Goal: Task Accomplishment & Management: Complete application form

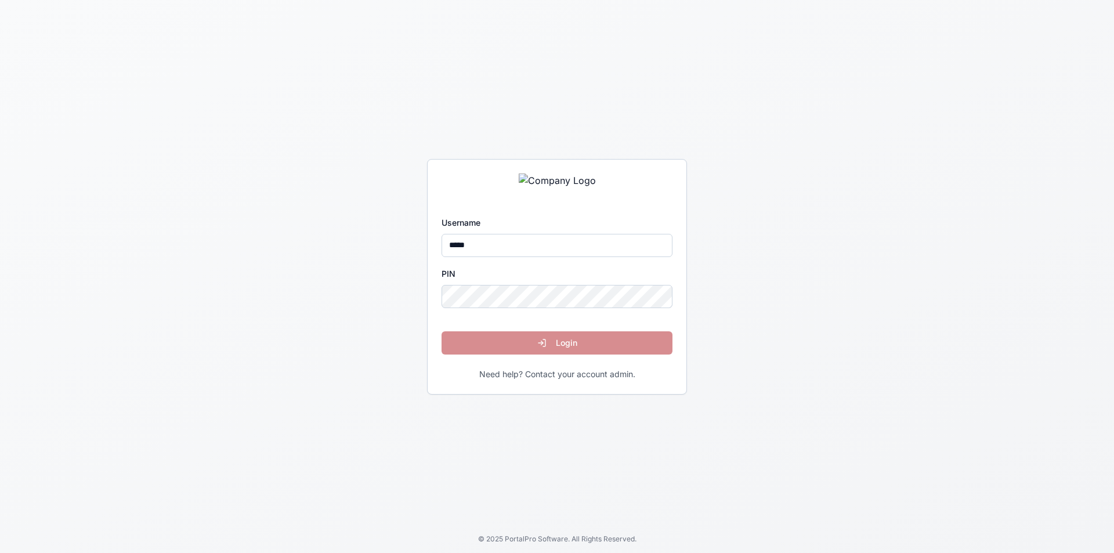
type input "*****"
click button "Login" at bounding box center [556, 342] width 231 height 23
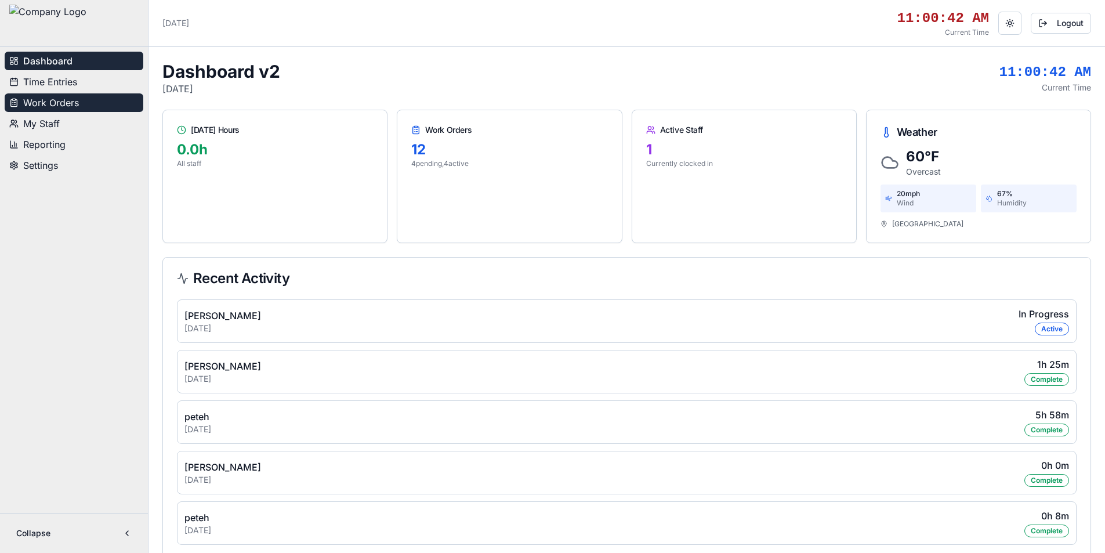
click at [74, 107] on span "Work Orders" at bounding box center [51, 103] width 56 height 14
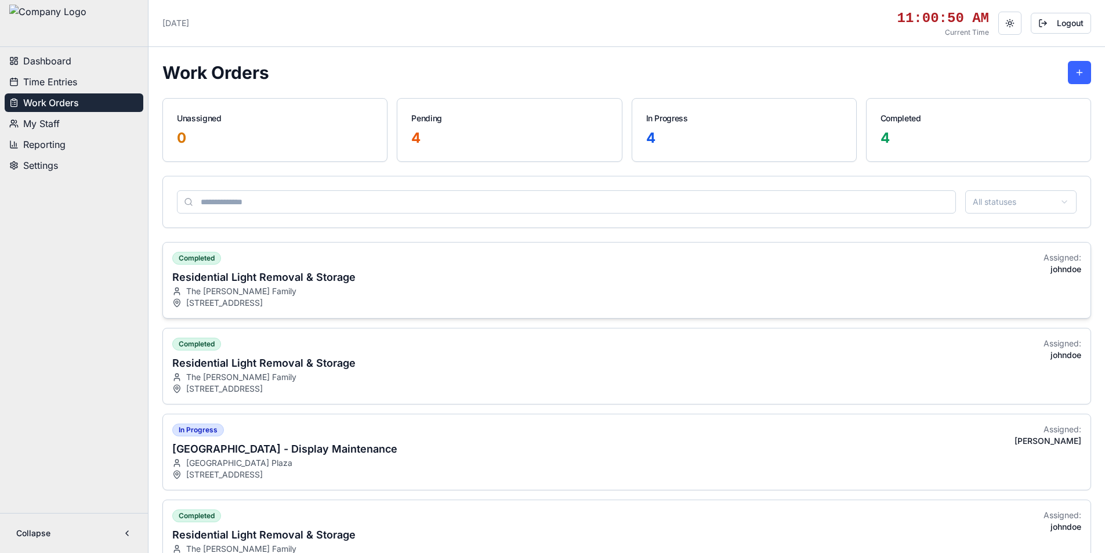
click at [263, 295] on div "The Miller Family" at bounding box center [263, 291] width 183 height 12
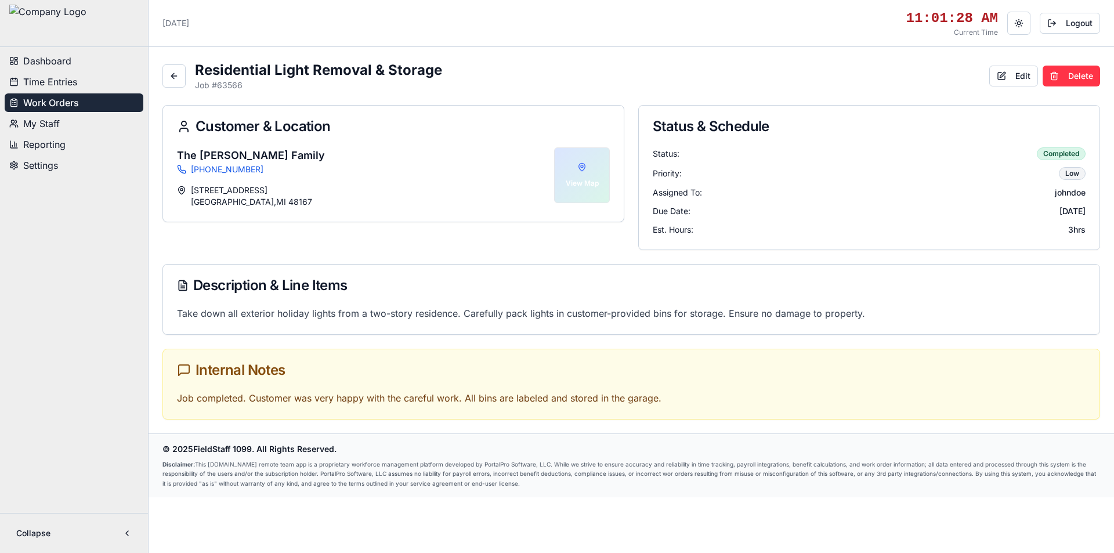
click at [55, 125] on span "My Staff" at bounding box center [41, 124] width 37 height 14
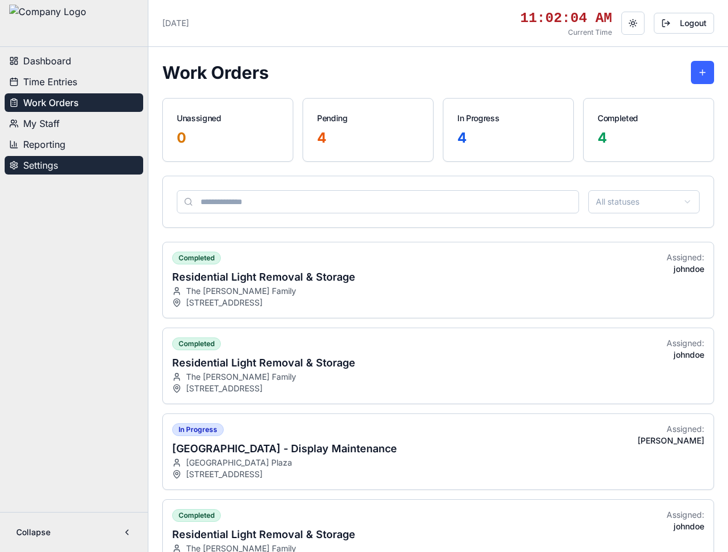
click at [75, 166] on button "Settings" at bounding box center [74, 165] width 139 height 19
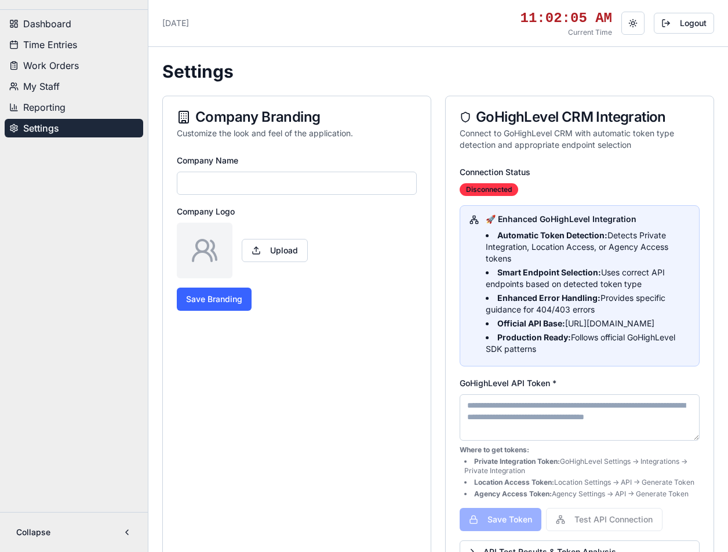
type input "**********"
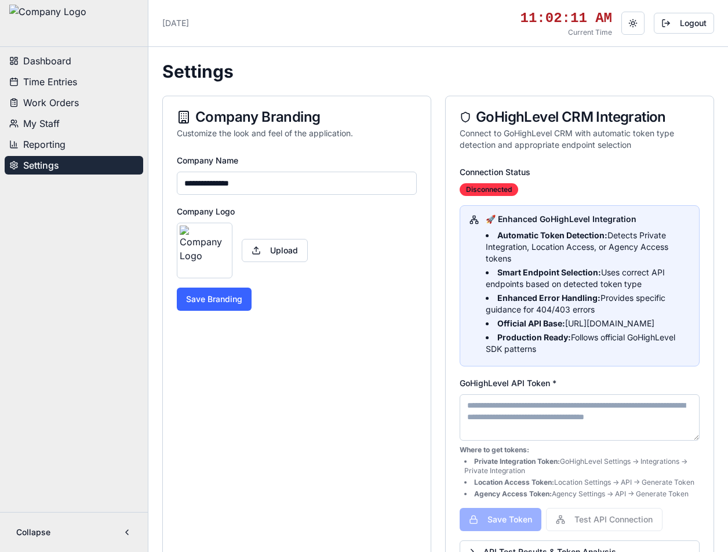
click at [63, 61] on span "Dashboard" at bounding box center [47, 61] width 48 height 14
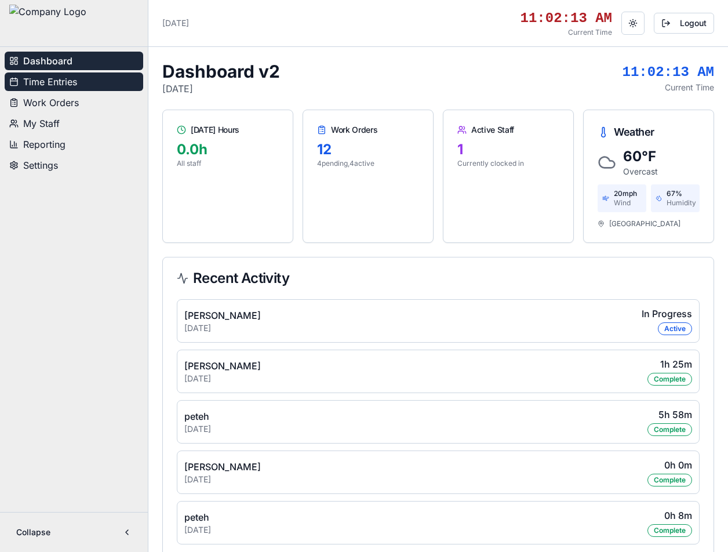
click at [59, 87] on span "Time Entries" at bounding box center [50, 82] width 54 height 14
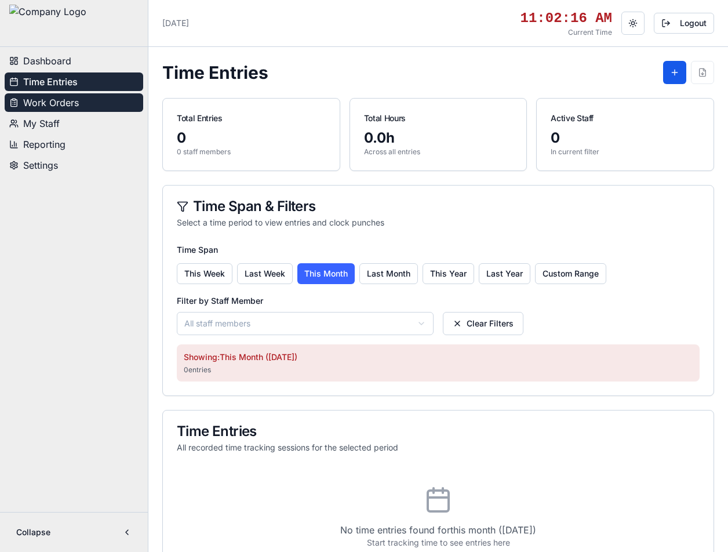
click at [53, 103] on span "Work Orders" at bounding box center [51, 103] width 56 height 14
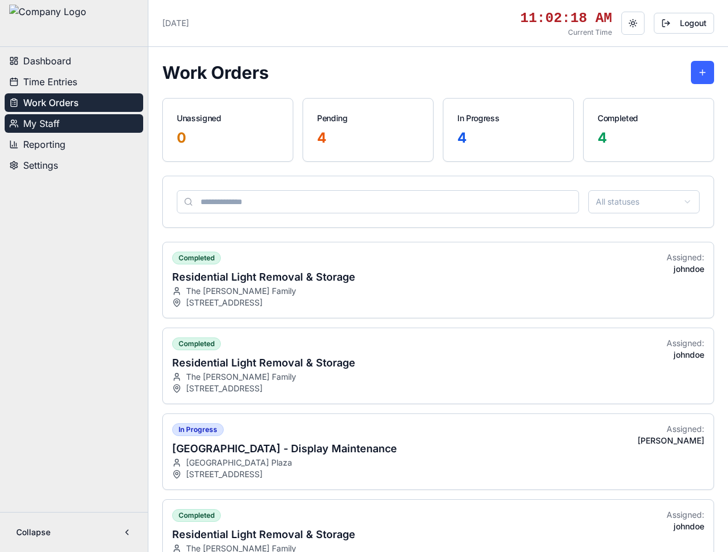
click at [53, 124] on span "My Staff" at bounding box center [41, 124] width 37 height 14
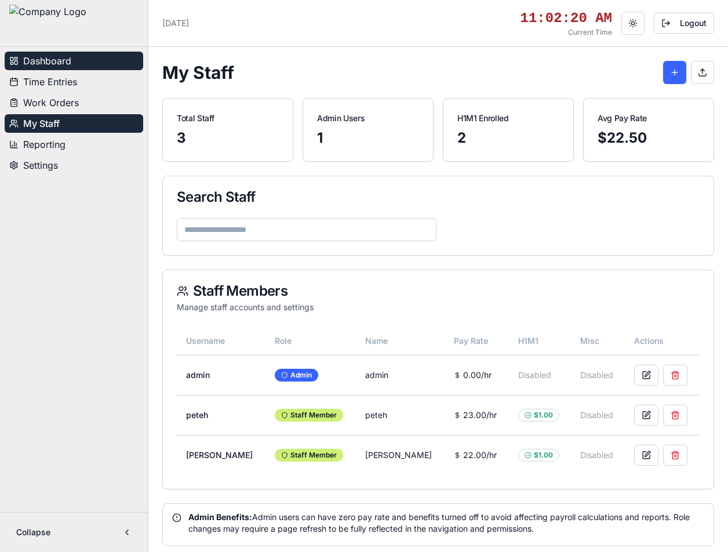
click at [56, 62] on span "Dashboard" at bounding box center [47, 61] width 48 height 14
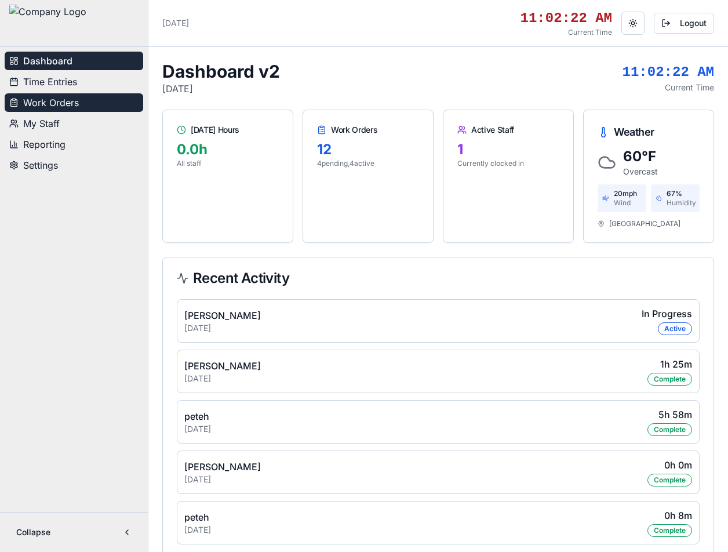
click at [59, 103] on span "Work Orders" at bounding box center [51, 103] width 56 height 14
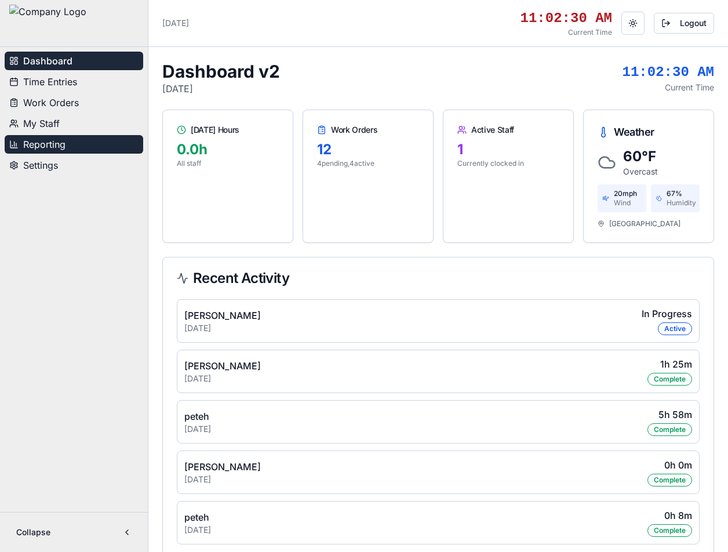
click at [64, 146] on span "Reporting" at bounding box center [44, 144] width 42 height 14
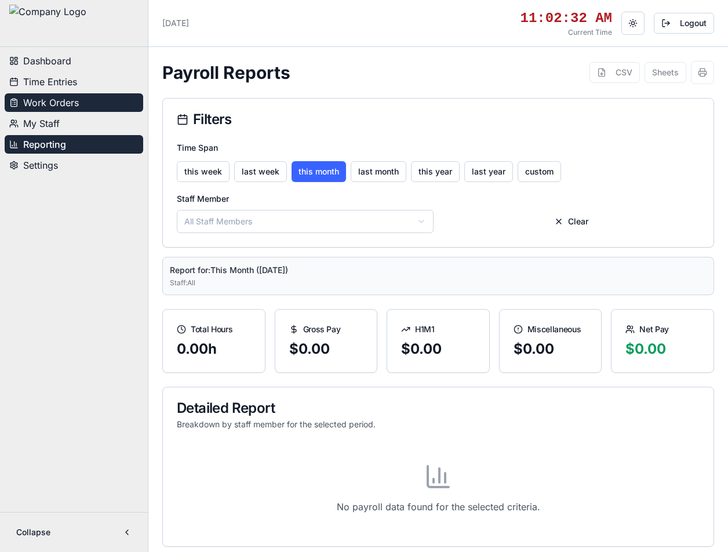
click at [79, 106] on button "Work Orders" at bounding box center [74, 102] width 139 height 19
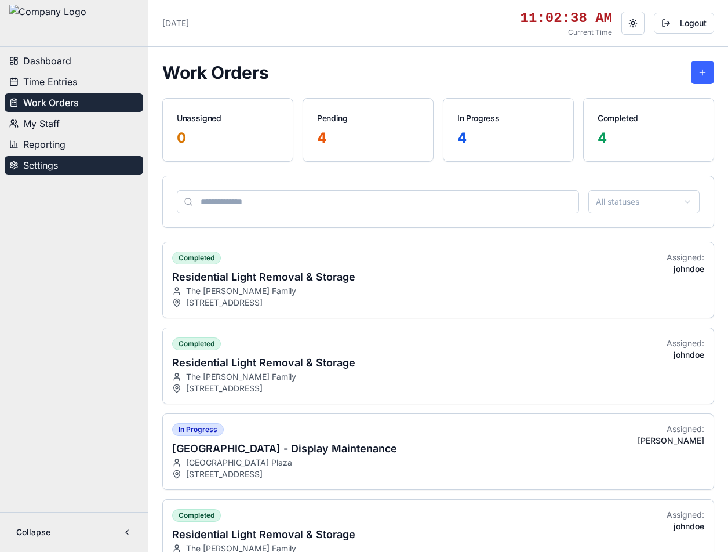
click at [47, 166] on span "Settings" at bounding box center [40, 165] width 35 height 14
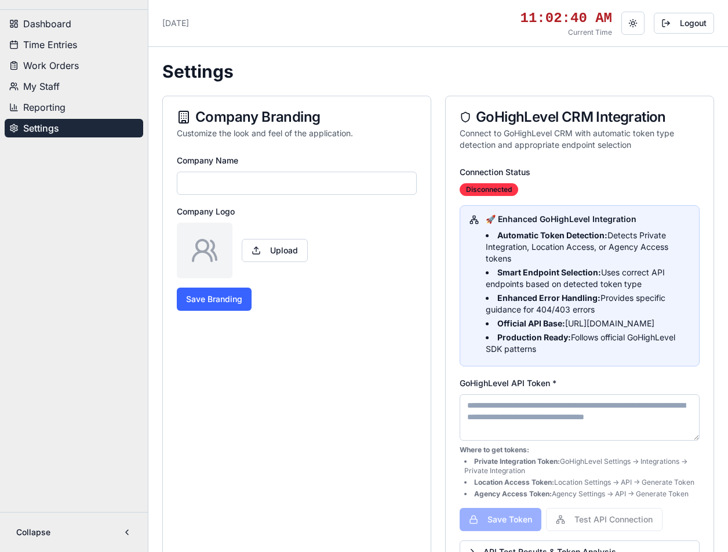
type input "**********"
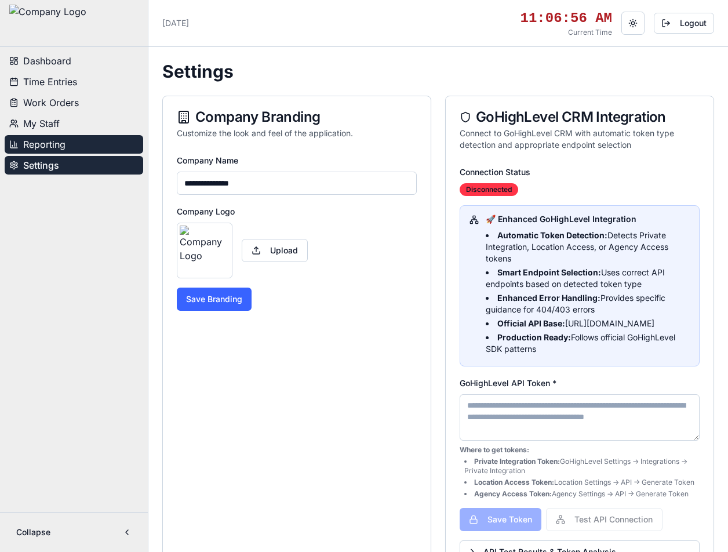
click at [48, 146] on span "Reporting" at bounding box center [44, 144] width 42 height 14
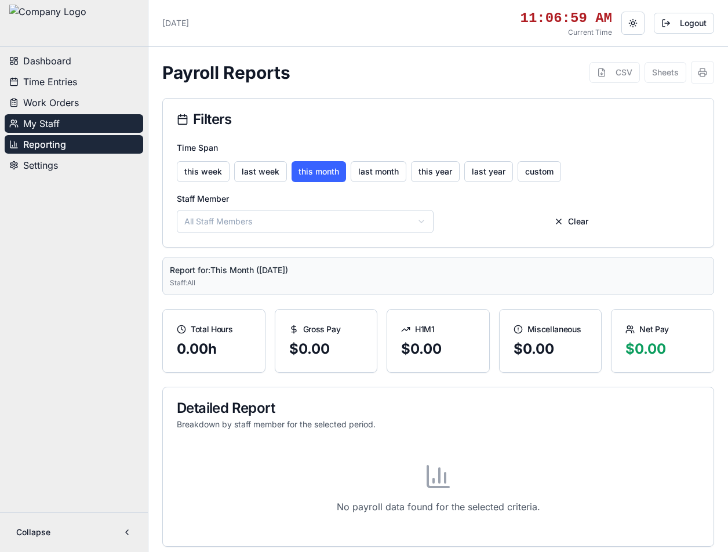
click at [81, 122] on button "My Staff" at bounding box center [74, 123] width 139 height 19
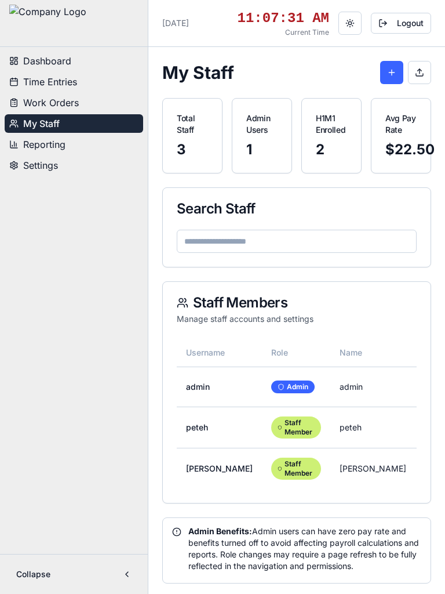
click at [361, 35] on button "Toggle theme" at bounding box center [350, 23] width 23 height 23
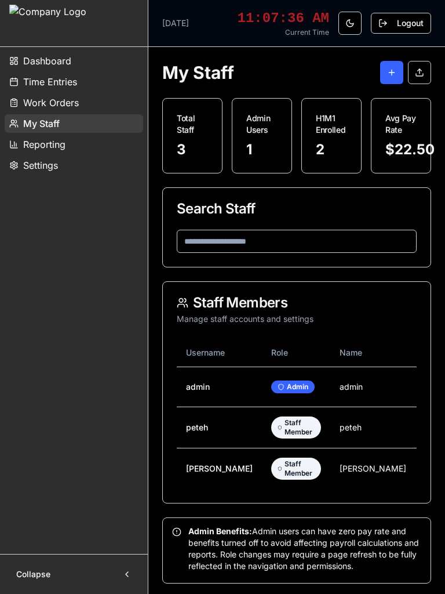
click at [67, 104] on span "Work Orders" at bounding box center [51, 103] width 56 height 14
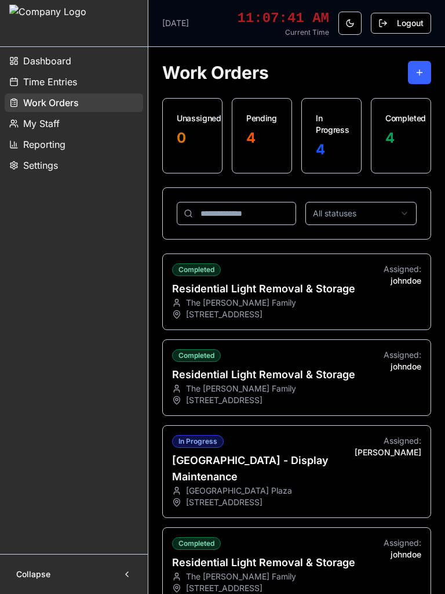
click at [354, 32] on button "Toggle theme" at bounding box center [350, 23] width 23 height 23
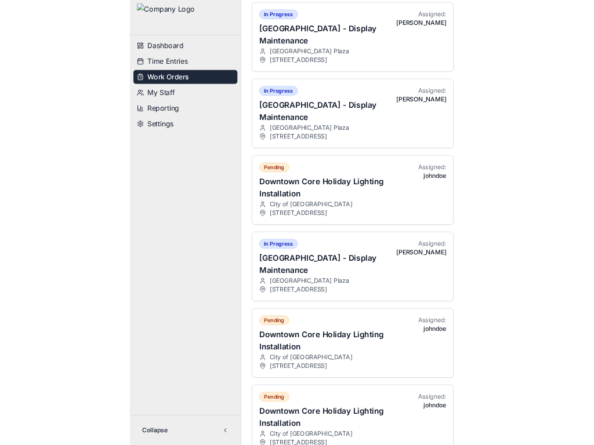
scroll to position [650, 0]
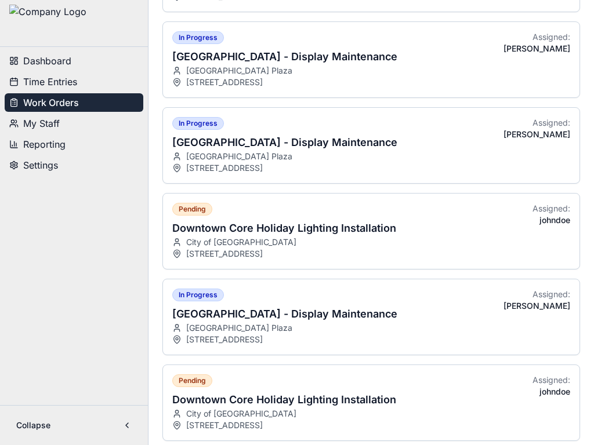
click at [128, 426] on button "Collapse" at bounding box center [73, 425] width 129 height 21
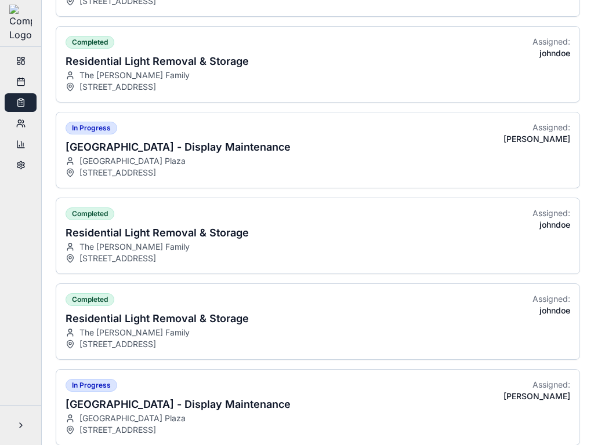
scroll to position [0, 0]
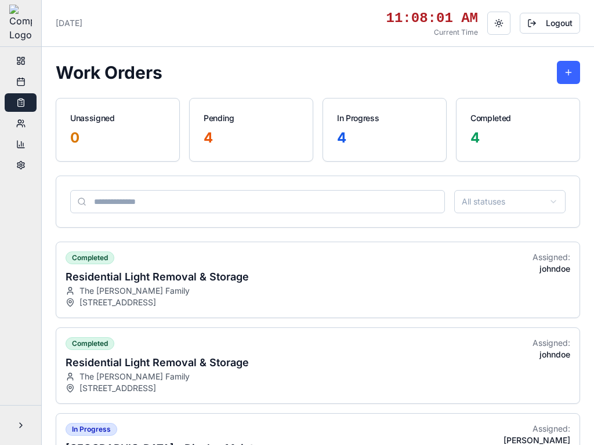
click at [22, 61] on icon at bounding box center [20, 60] width 9 height 9
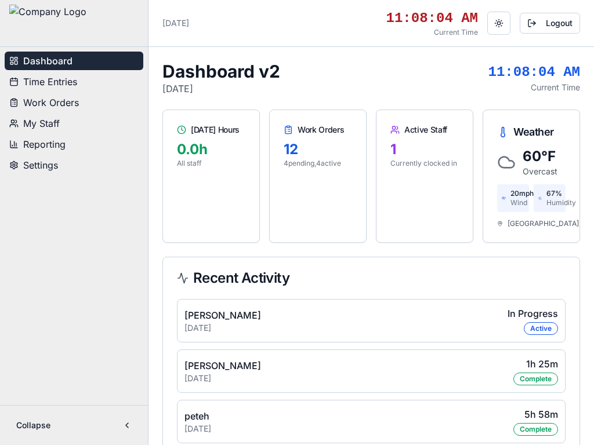
click at [131, 423] on button "Collapse" at bounding box center [73, 425] width 129 height 21
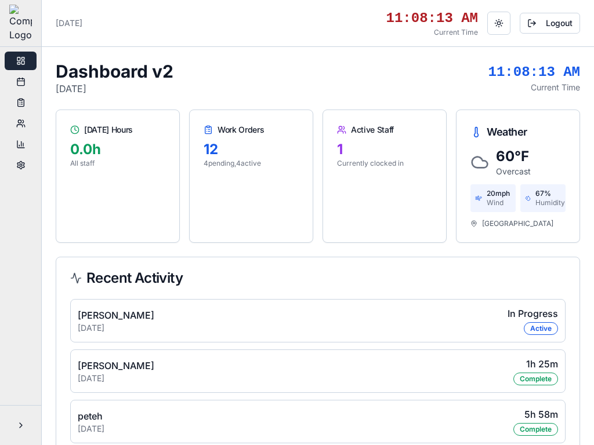
click at [546, 335] on div "Active" at bounding box center [541, 328] width 34 height 13
click at [115, 332] on div "8/26/2025" at bounding box center [116, 328] width 77 height 12
click at [95, 322] on div "[PERSON_NAME]" at bounding box center [116, 316] width 77 height 14
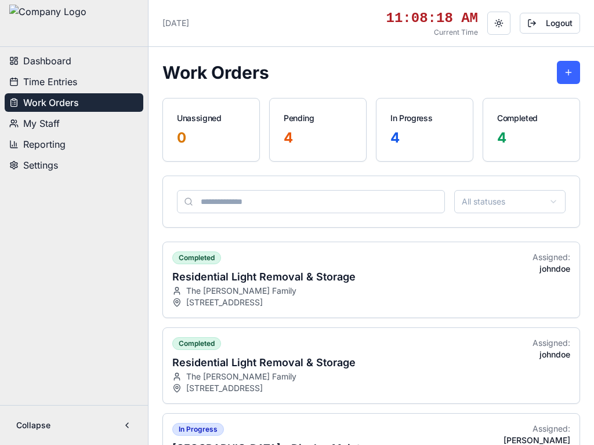
click at [57, 78] on span "Time Entries" at bounding box center [50, 82] width 54 height 14
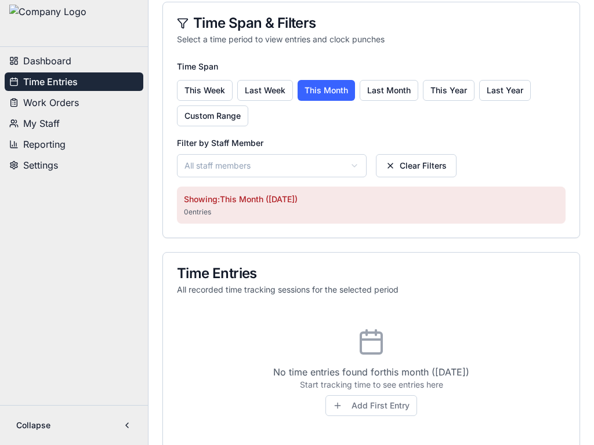
scroll to position [116, 0]
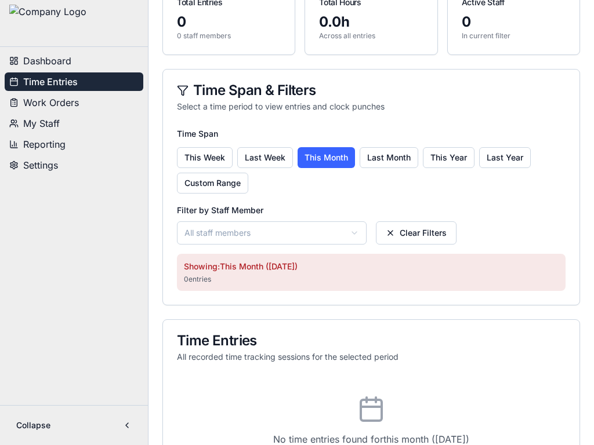
click at [265, 158] on button "Last Week" at bounding box center [265, 157] width 56 height 21
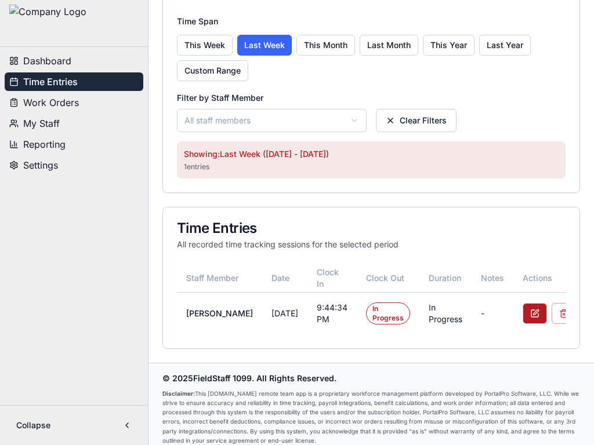
scroll to position [238, 0]
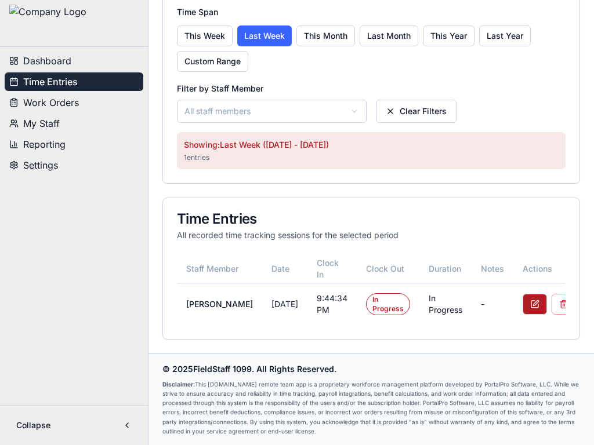
click at [523, 304] on button at bounding box center [535, 304] width 24 height 21
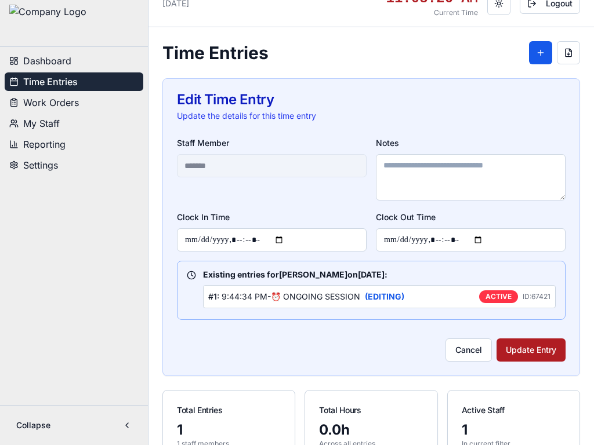
scroll to position [0, 0]
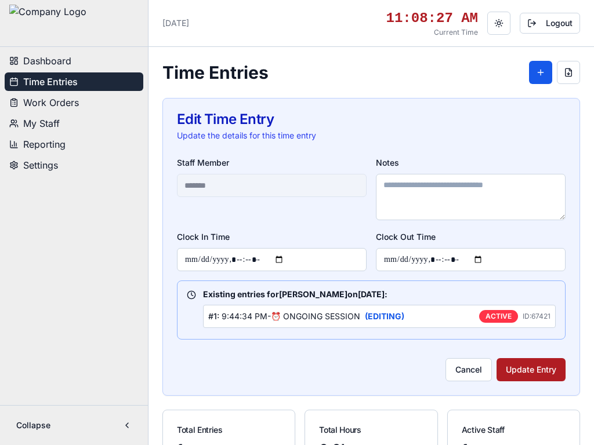
click at [491, 318] on div "ACTIVE" at bounding box center [498, 316] width 39 height 13
click at [390, 318] on span "(EDITING)" at bounding box center [384, 316] width 39 height 10
click at [419, 259] on input "Clock Out Time" at bounding box center [471, 259] width 190 height 23
click at [492, 259] on input "Clock Out Time" at bounding box center [471, 259] width 190 height 23
type input "**********"
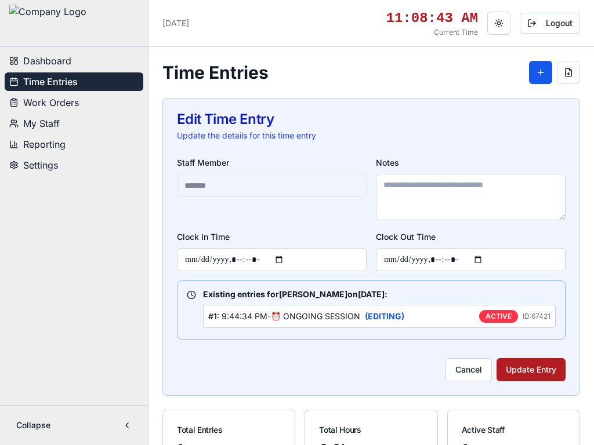
click at [538, 238] on div "Clock Out Time" at bounding box center [471, 251] width 190 height 42
click at [523, 376] on button "Update Entry" at bounding box center [530, 369] width 69 height 23
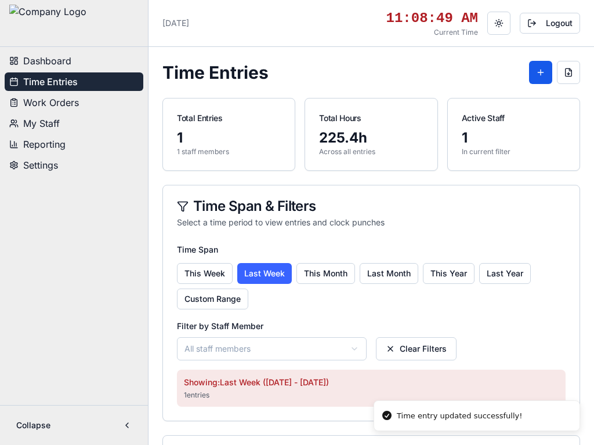
click at [64, 65] on span "Dashboard" at bounding box center [47, 61] width 48 height 14
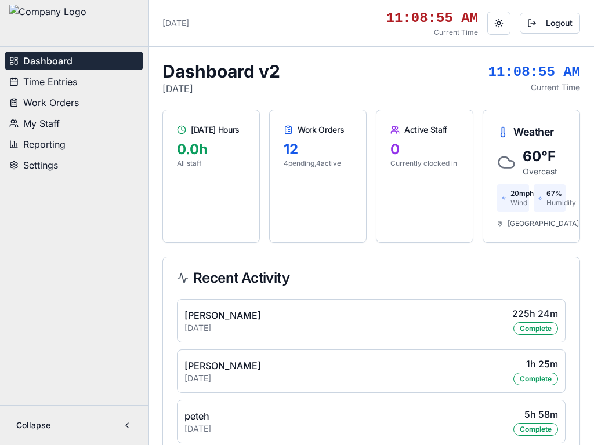
click at [60, 105] on span "Work Orders" at bounding box center [51, 103] width 56 height 14
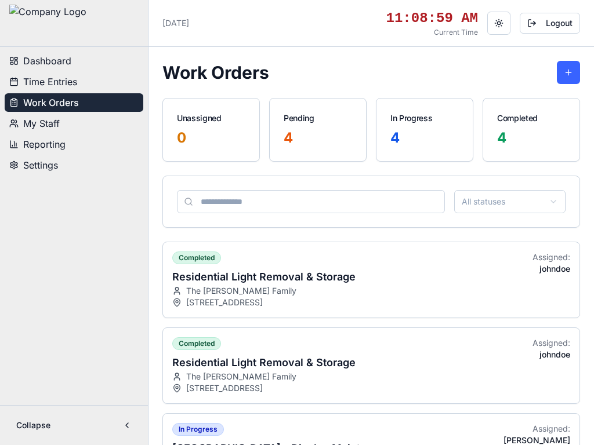
click at [571, 71] on button at bounding box center [568, 72] width 23 height 23
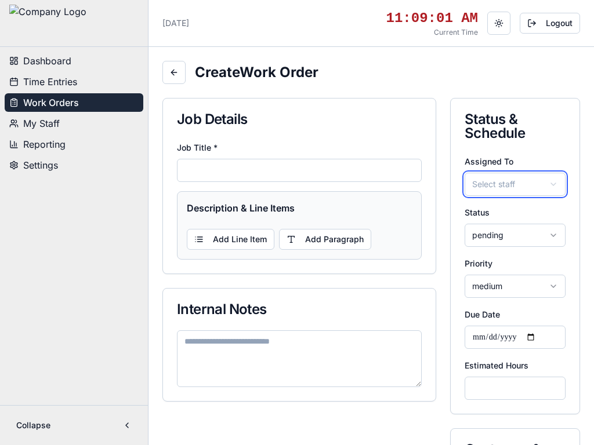
click at [524, 181] on button "Select staff" at bounding box center [515, 184] width 101 height 23
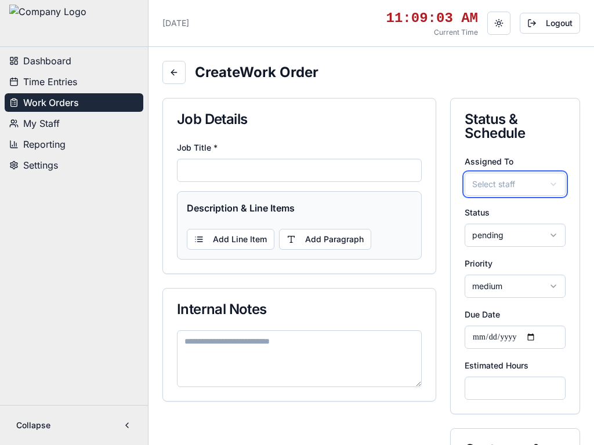
click at [520, 193] on button "Select staff" at bounding box center [515, 184] width 101 height 23
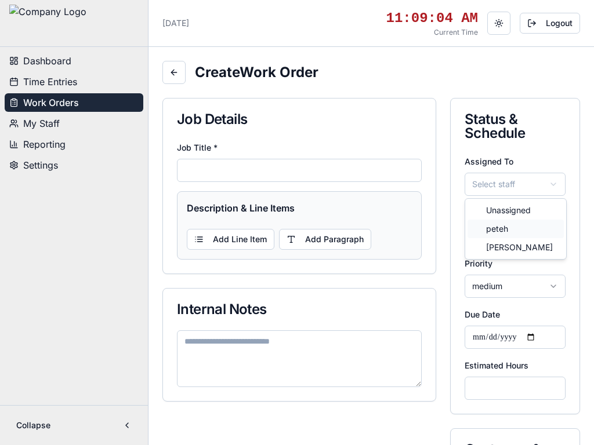
click at [517, 226] on div "peteh" at bounding box center [515, 229] width 96 height 19
click at [290, 171] on input "Job Title *" at bounding box center [299, 170] width 245 height 23
type input "**********"
click at [235, 240] on button "Add Line Item" at bounding box center [231, 239] width 88 height 21
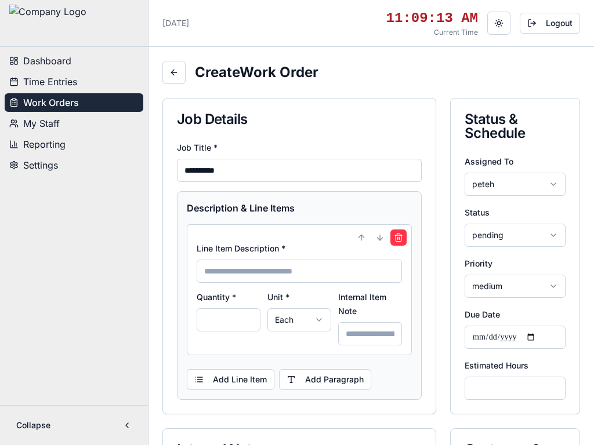
click at [282, 267] on input at bounding box center [299, 271] width 205 height 23
type input "**********"
click at [297, 324] on button "Each" at bounding box center [299, 320] width 64 height 23
click at [302, 367] on span "Feet (ft)" at bounding box center [304, 365] width 30 height 12
click at [375, 335] on input at bounding box center [370, 333] width 64 height 23
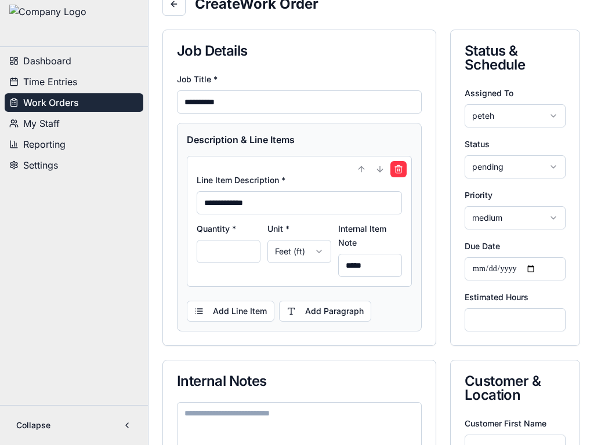
scroll to position [174, 0]
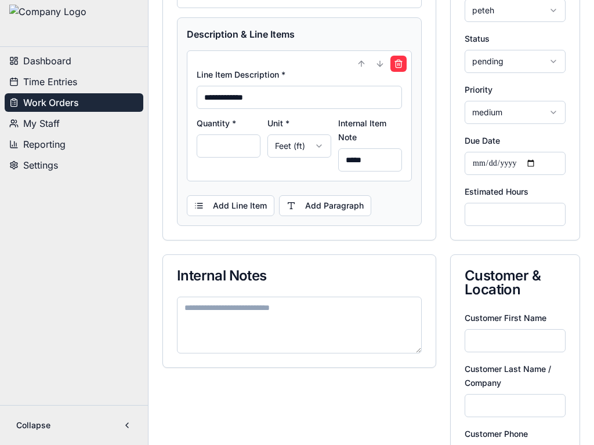
type input "*****"
click at [233, 215] on button "Add Line Item" at bounding box center [231, 205] width 88 height 21
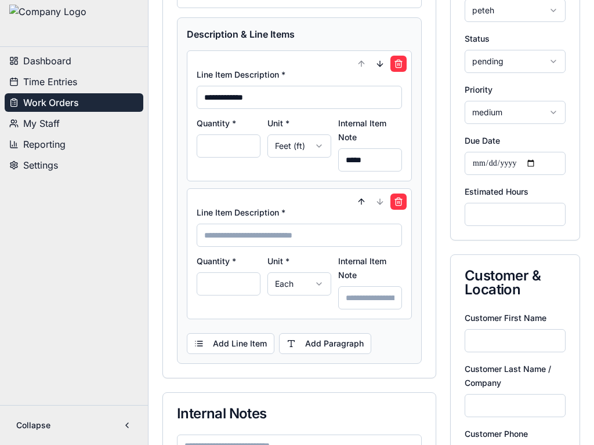
click at [244, 238] on input at bounding box center [299, 235] width 205 height 23
type input "**********"
click at [302, 285] on button "Each" at bounding box center [299, 284] width 64 height 23
click at [312, 329] on span "Feet (ft)" at bounding box center [304, 329] width 30 height 12
click at [217, 285] on input "*" at bounding box center [229, 284] width 64 height 23
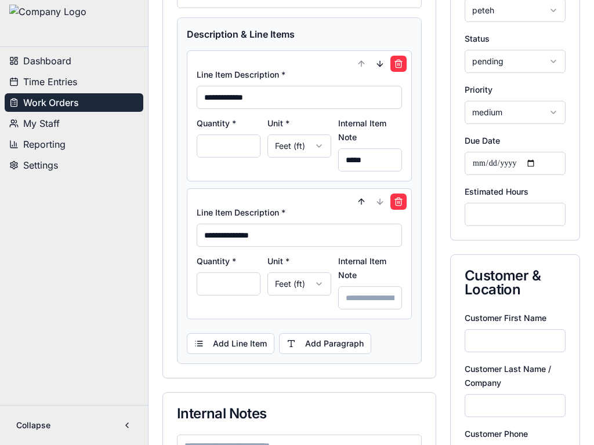
type input "*"
click at [376, 300] on input at bounding box center [370, 298] width 64 height 23
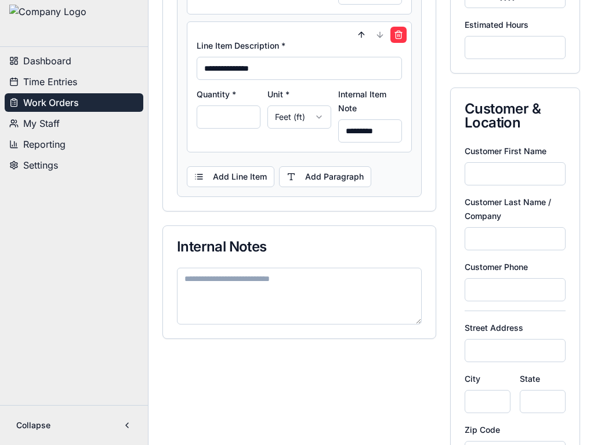
scroll to position [348, 0]
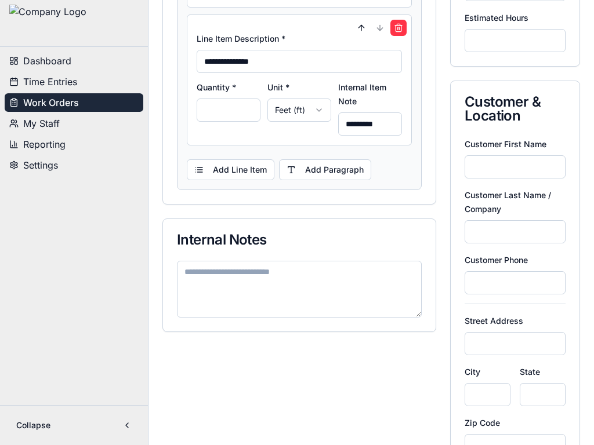
type input "*********"
click at [338, 177] on button "Add Paragraph" at bounding box center [325, 170] width 92 height 21
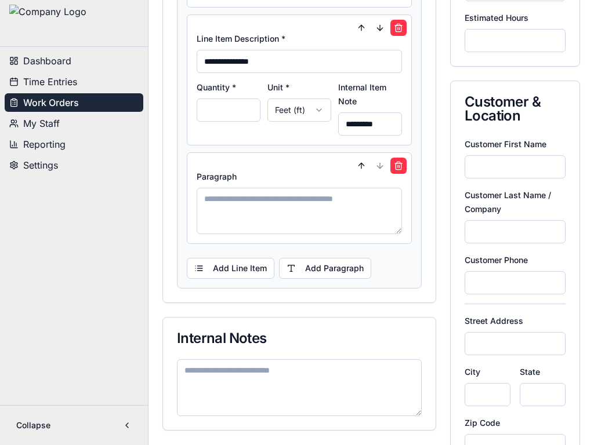
click at [355, 204] on textarea at bounding box center [299, 211] width 205 height 46
click at [400, 165] on button at bounding box center [398, 166] width 16 height 16
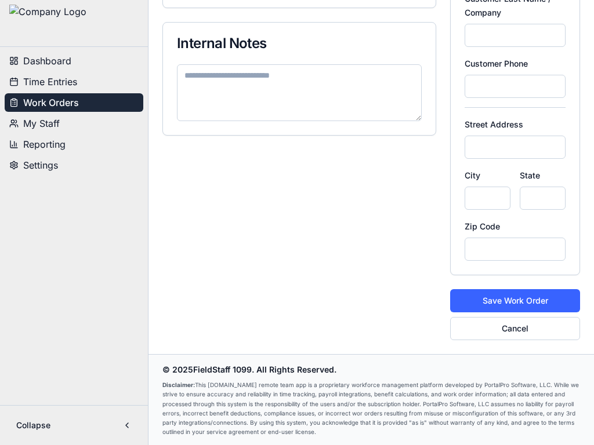
scroll to position [546, 0]
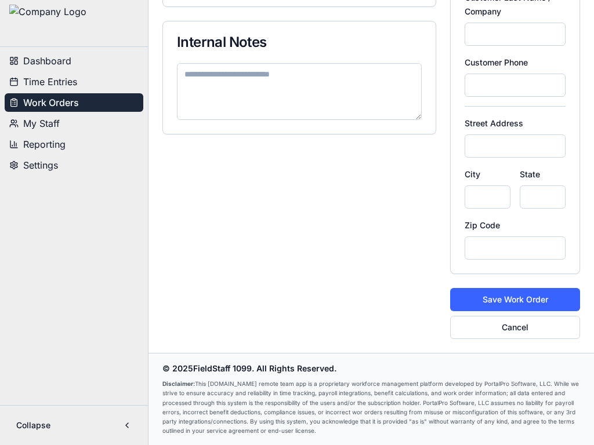
click at [530, 293] on button "Save Work Order" at bounding box center [515, 299] width 130 height 23
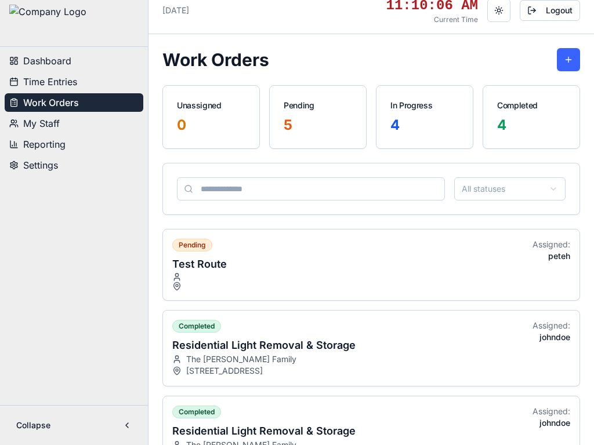
scroll to position [0, 0]
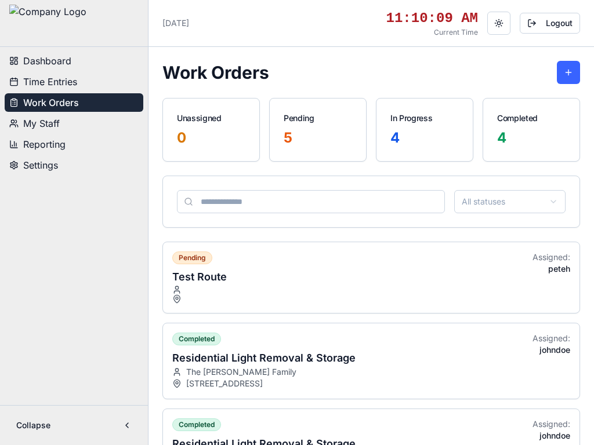
click at [388, 276] on div "pending Test Route Assigned: peteh" at bounding box center [371, 277] width 416 height 71
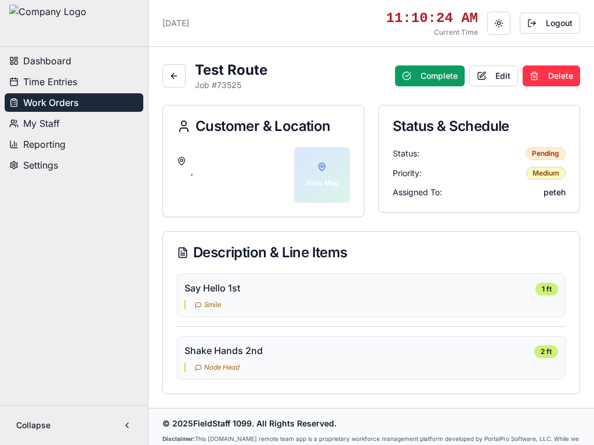
click at [561, 23] on button "Logout" at bounding box center [550, 23] width 60 height 21
